Goal: Task Accomplishment & Management: Manage account settings

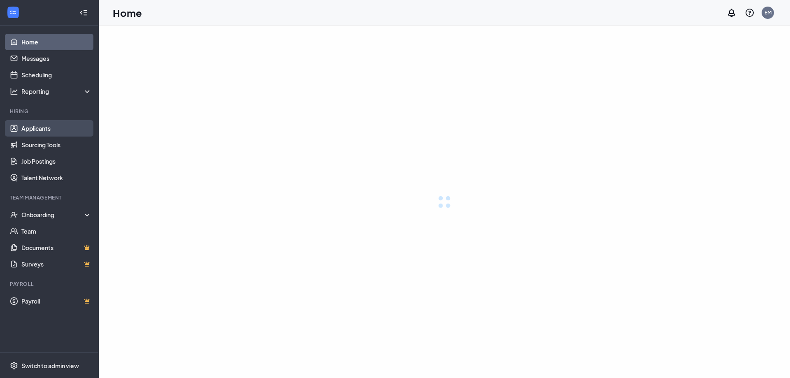
click at [51, 127] on link "Applicants" at bounding box center [56, 128] width 70 height 16
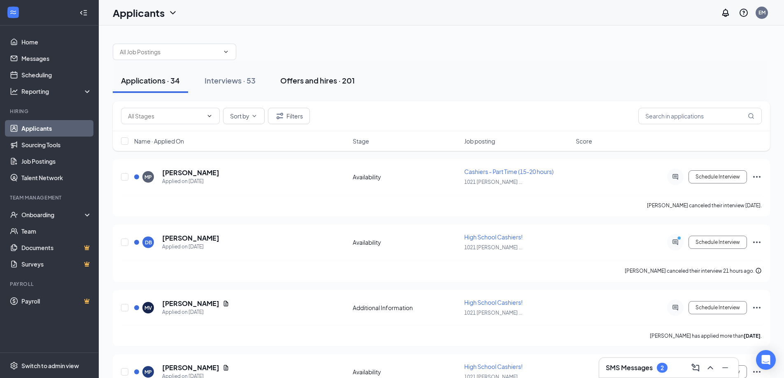
click at [313, 89] on button "Offers and hires · 201" at bounding box center [317, 80] width 91 height 25
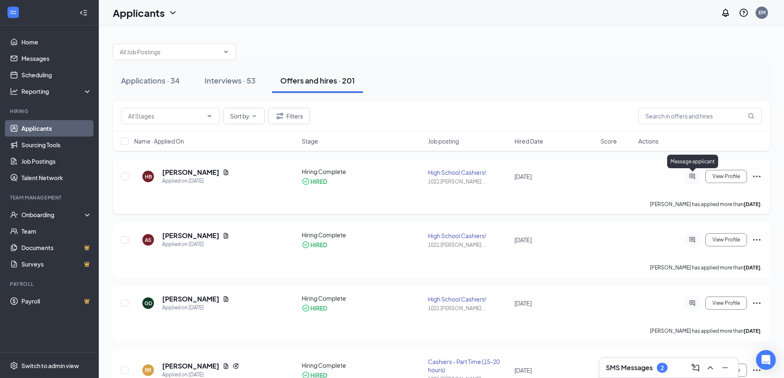
click at [695, 178] on icon "ActiveChat" at bounding box center [692, 176] width 10 height 7
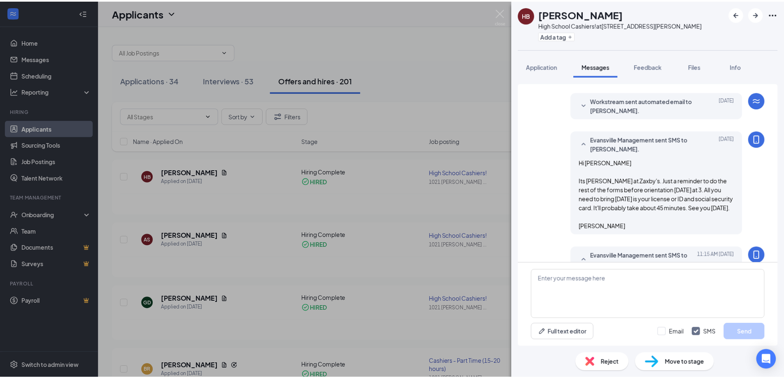
scroll to position [314, 0]
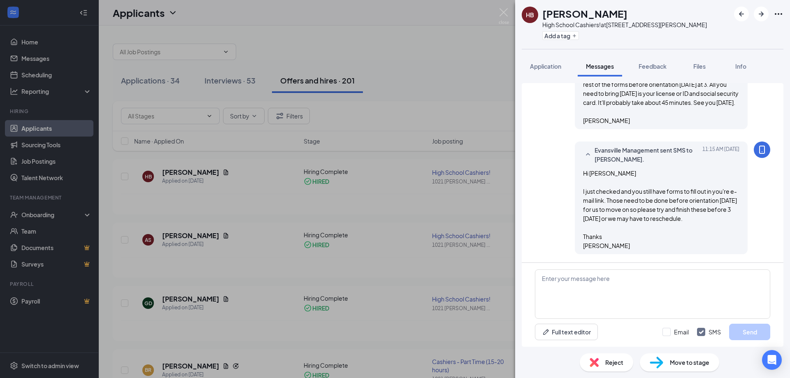
click at [488, 10] on div "HB Halee Bradham High School Cashiers! at 1021 N. Burkhardt Rd. Add a tag Appli…" at bounding box center [395, 189] width 790 height 378
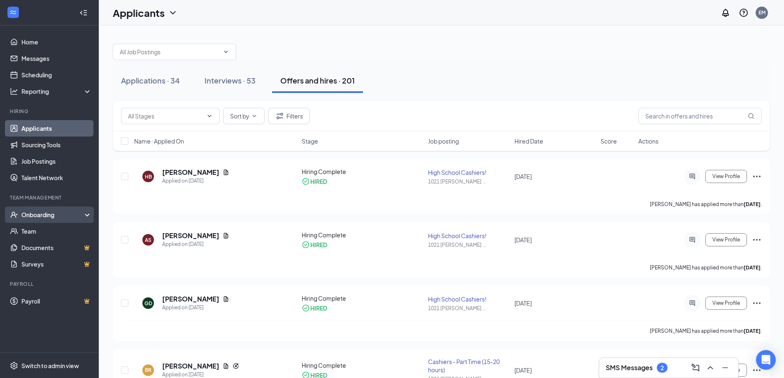
click at [40, 215] on div "Onboarding" at bounding box center [52, 215] width 63 height 8
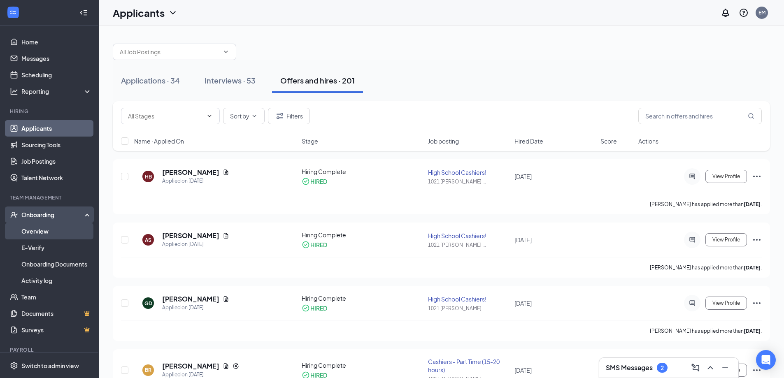
click at [36, 227] on link "Overview" at bounding box center [56, 231] width 70 height 16
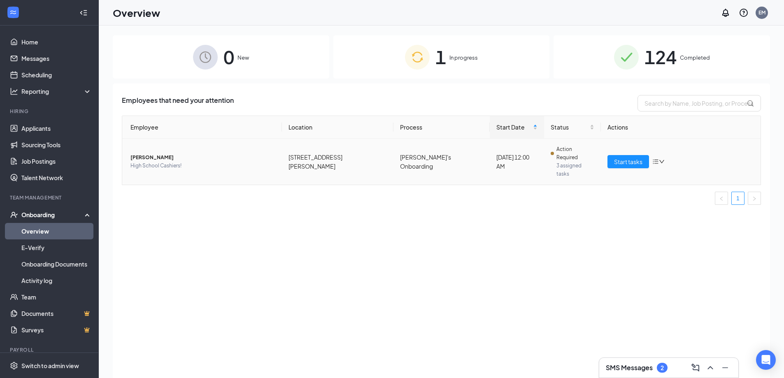
click at [652, 155] on div "Start tasks" at bounding box center [680, 161] width 146 height 13
click at [635, 157] on span "Start tasks" at bounding box center [628, 161] width 28 height 9
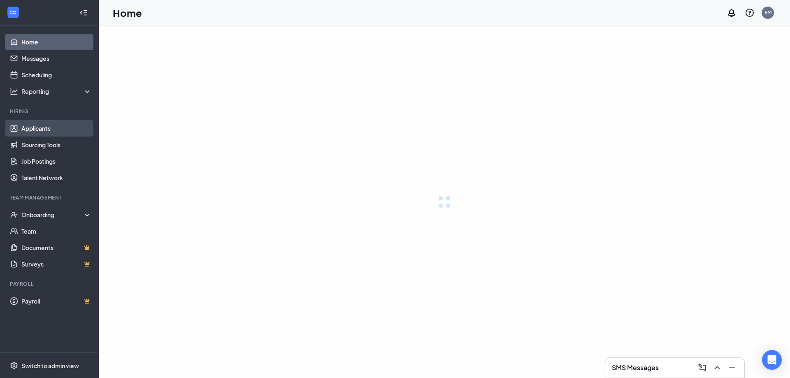
click at [34, 129] on link "Applicants" at bounding box center [56, 128] width 70 height 16
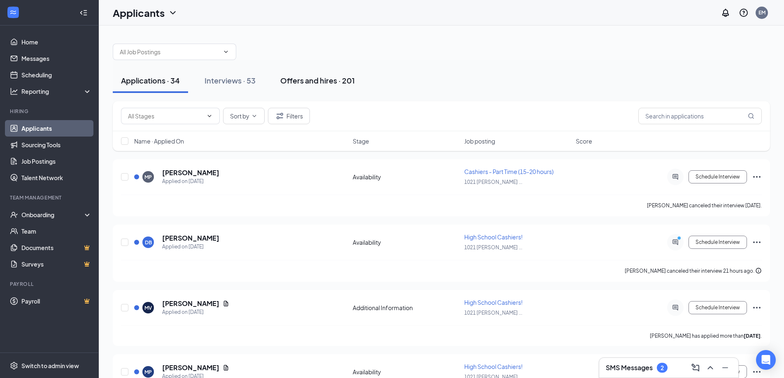
click at [305, 81] on div "Offers and hires · 201" at bounding box center [317, 80] width 74 height 10
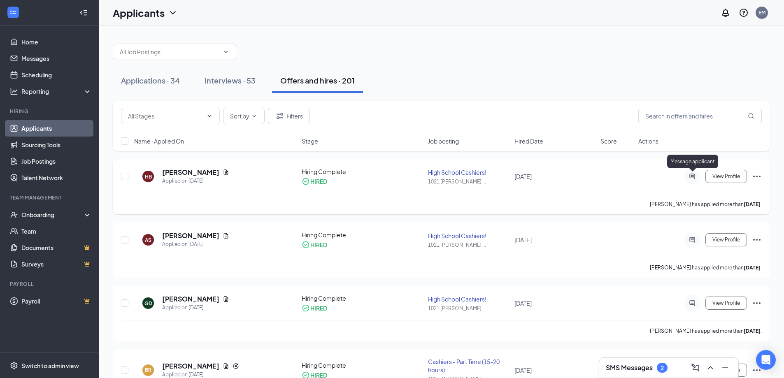
click at [693, 176] on icon "ActiveChat" at bounding box center [692, 176] width 10 height 7
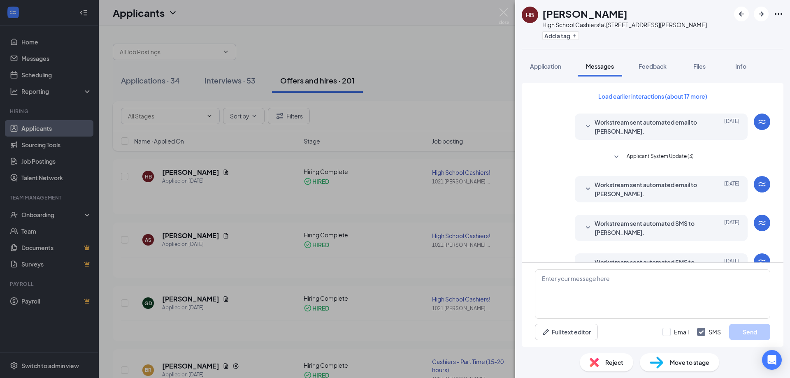
click at [498, 11] on div "HB Halee Bradham High School Cashiers! at 1021 N. Burkhardt Rd. Add a tag Appli…" at bounding box center [395, 189] width 790 height 378
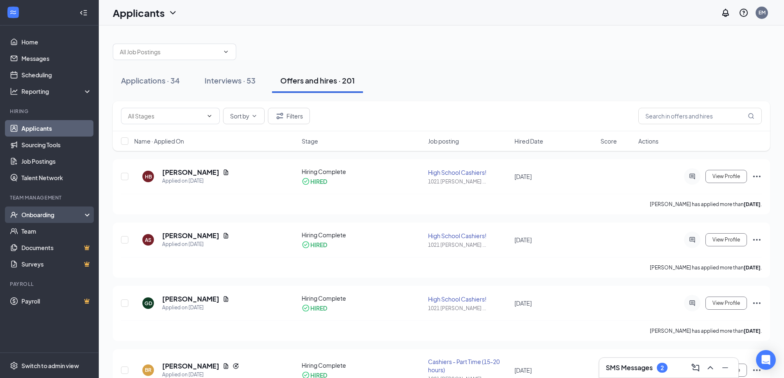
click at [34, 210] on div "Onboarding" at bounding box center [49, 215] width 99 height 16
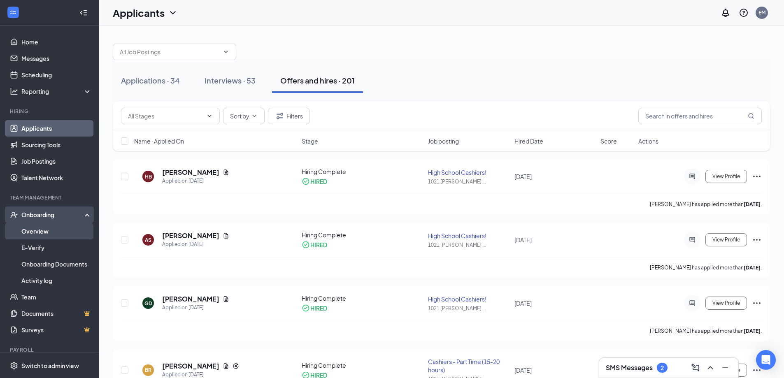
click at [45, 230] on link "Overview" at bounding box center [56, 231] width 70 height 16
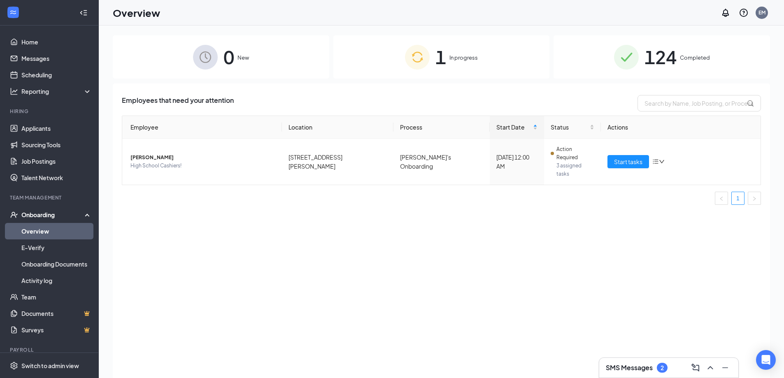
click at [459, 62] on div "1 In progress" at bounding box center [441, 56] width 216 height 43
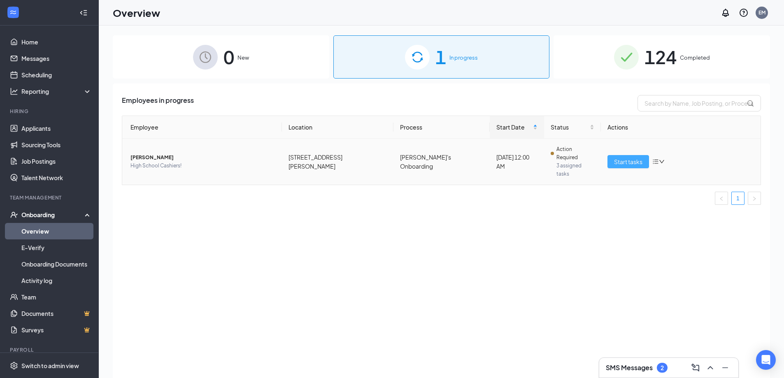
click at [630, 158] on span "Start tasks" at bounding box center [628, 161] width 28 height 9
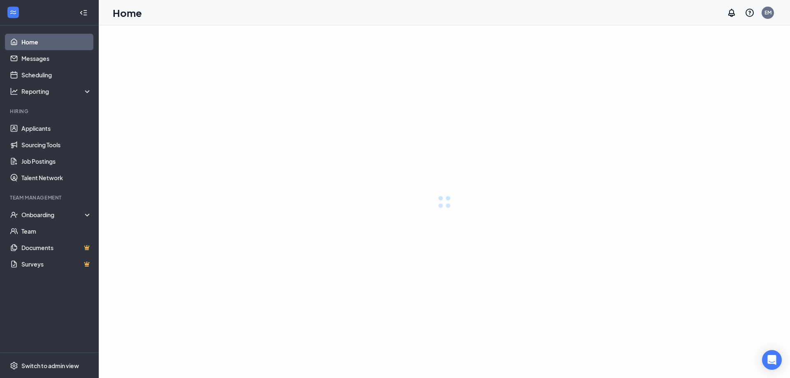
click at [36, 127] on link "Applicants" at bounding box center [56, 128] width 70 height 16
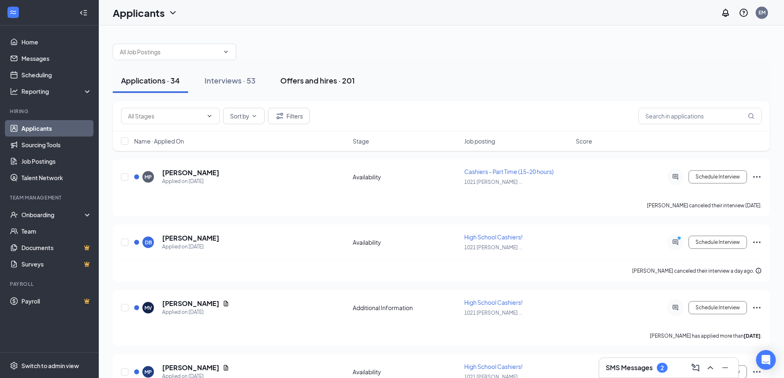
click at [325, 78] on div "Offers and hires · 201" at bounding box center [317, 80] width 74 height 10
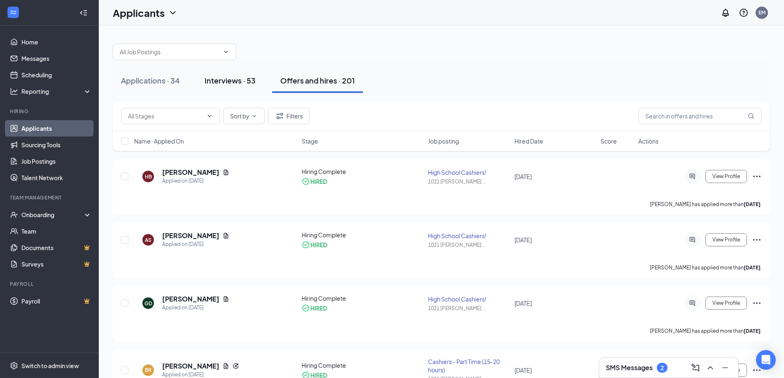
click at [235, 82] on div "Interviews · 53" at bounding box center [229, 80] width 51 height 10
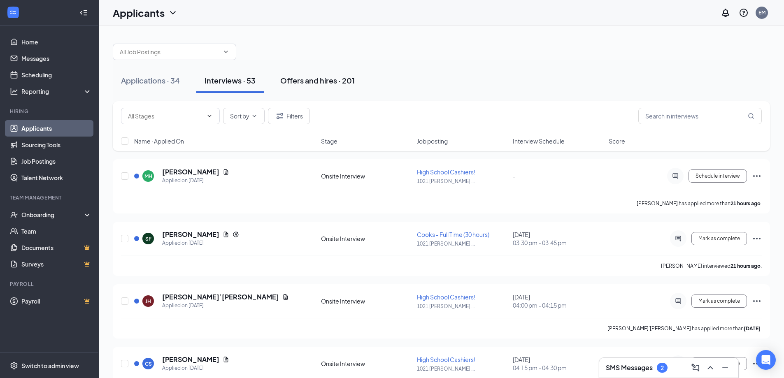
click at [312, 84] on div "Offers and hires · 201" at bounding box center [317, 80] width 74 height 10
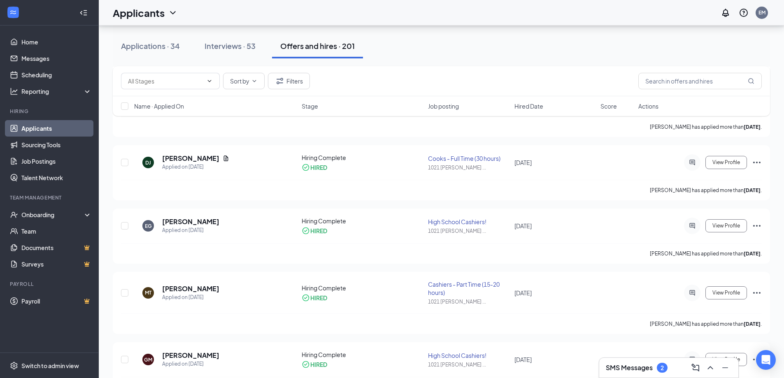
scroll to position [1055, 0]
